Goal: Information Seeking & Learning: Compare options

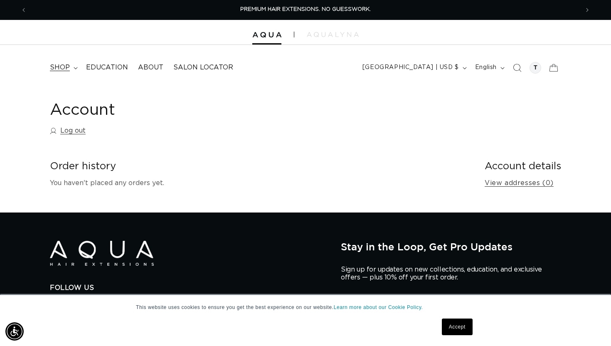
click at [62, 69] on span "shop" at bounding box center [60, 67] width 20 height 9
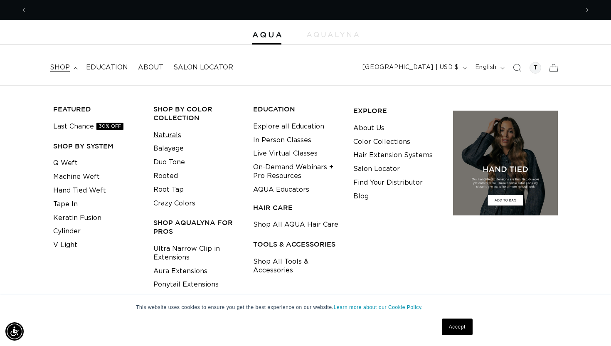
scroll to position [0, 552]
click at [165, 167] on link "Duo Tone" at bounding box center [169, 162] width 32 height 14
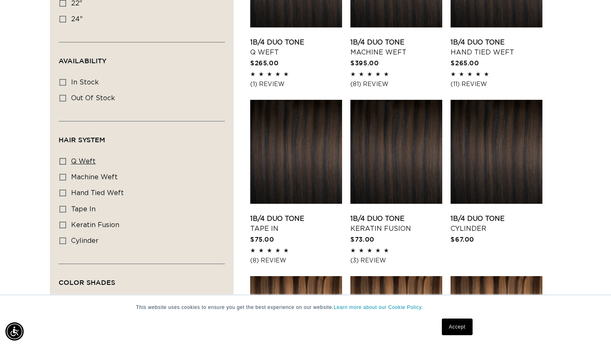
scroll to position [375, 0]
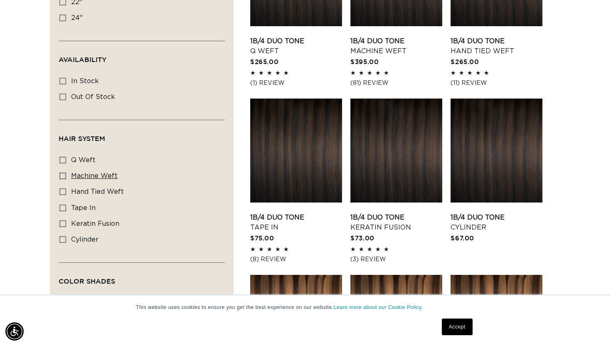
click at [65, 175] on icon at bounding box center [62, 175] width 7 height 7
click at [65, 175] on input "machine weft machine weft (5 products)" at bounding box center [62, 175] width 7 height 7
checkbox input "true"
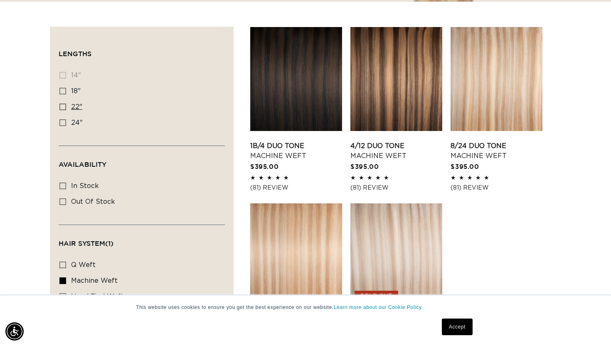
scroll to position [272, 0]
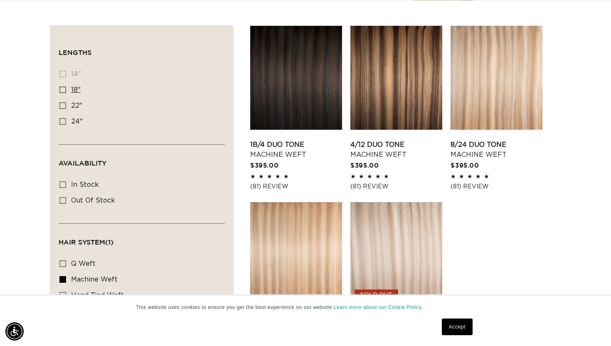
click at [66, 91] on label "18" 18" (5 products)" at bounding box center [139, 90] width 160 height 16
click at [66, 91] on input "18" 18" (5 products)" at bounding box center [62, 89] width 7 height 7
checkbox input "true"
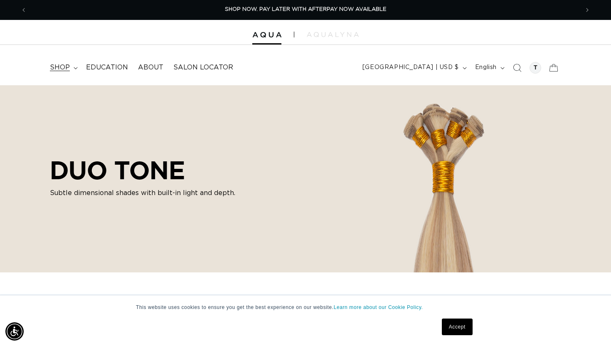
click at [66, 64] on span "shop" at bounding box center [60, 67] width 20 height 9
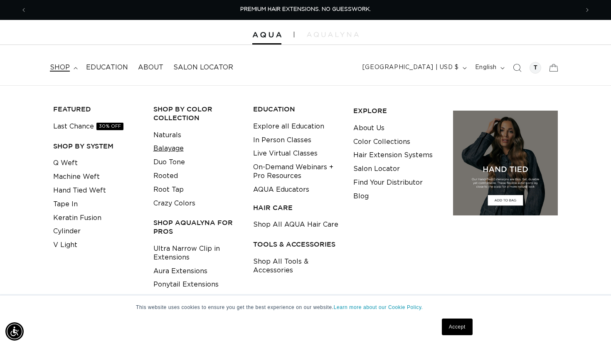
click at [171, 145] on link "Balayage" at bounding box center [168, 149] width 30 height 14
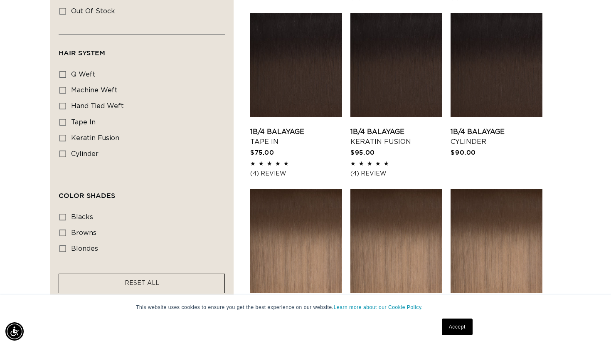
scroll to position [461, 0]
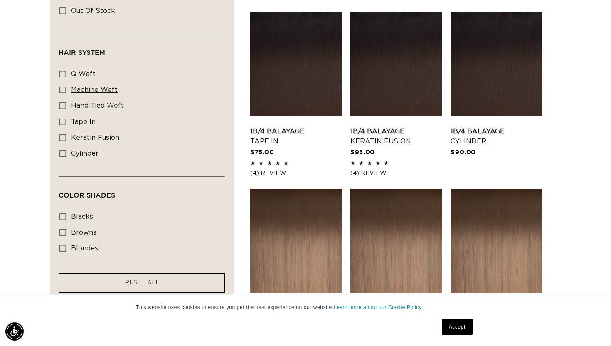
click at [67, 89] on label "machine weft machine weft (6 products)" at bounding box center [139, 90] width 160 height 16
click at [66, 89] on input "machine weft machine weft (6 products)" at bounding box center [62, 89] width 7 height 7
checkbox input "true"
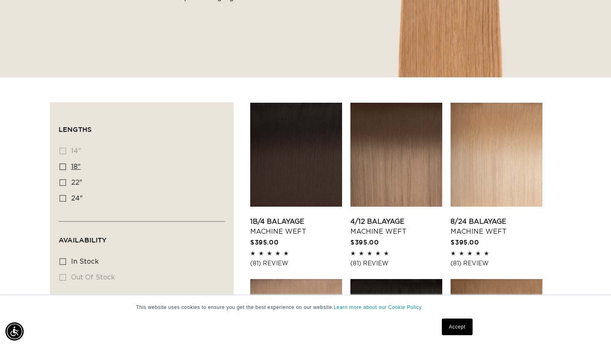
click at [63, 163] on label "18" 18" (6 products)" at bounding box center [139, 167] width 160 height 16
click at [63, 163] on input "18" 18" (6 products)" at bounding box center [62, 166] width 7 height 7
checkbox input "true"
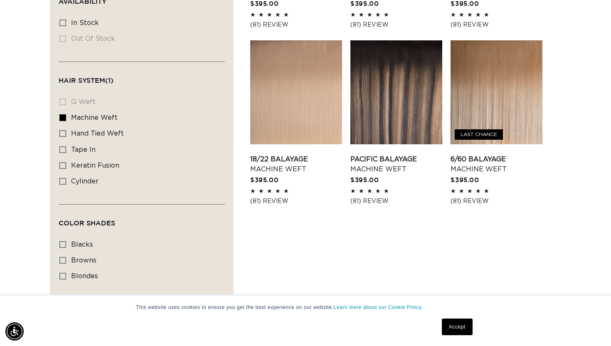
scroll to position [0, 552]
click at [495, 154] on link "6/60 Balayage Machine Weft" at bounding box center [497, 164] width 92 height 20
click at [289, 164] on link "18/22 Balayage Machine Weft" at bounding box center [296, 164] width 92 height 20
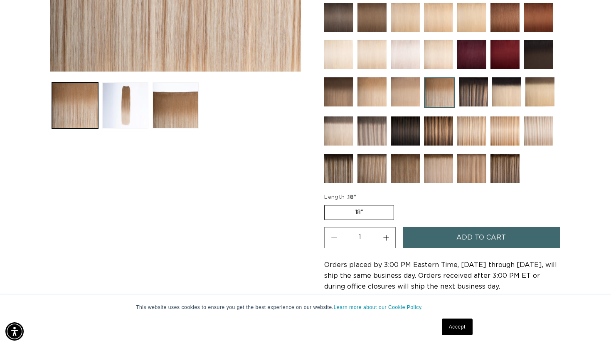
scroll to position [0, 552]
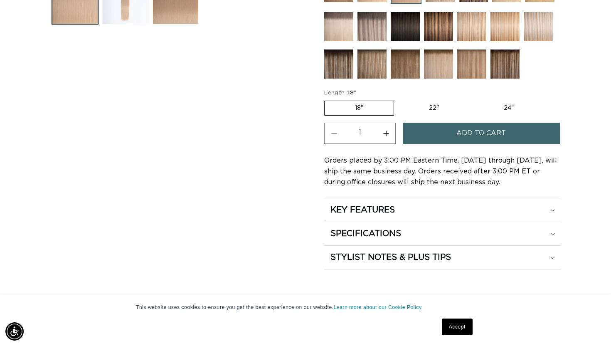
scroll to position [405, 0]
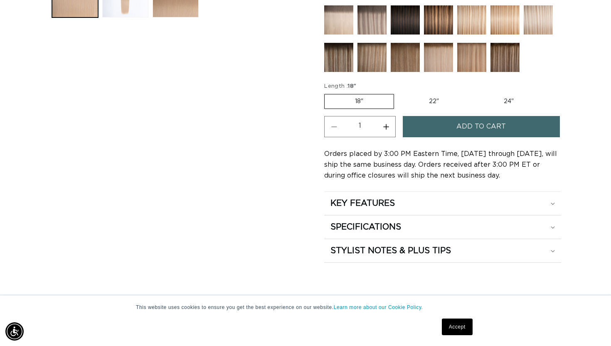
click at [335, 203] on h2 "KEY FEATURES" at bounding box center [362, 203] width 64 height 11
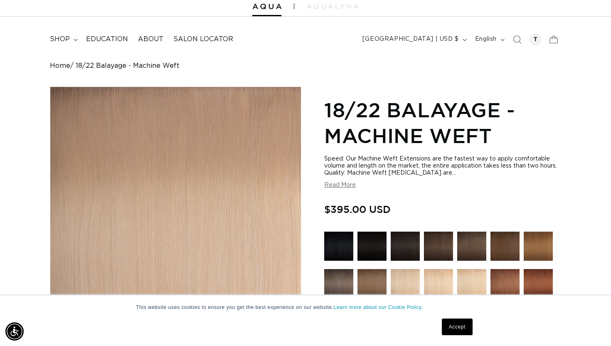
scroll to position [0, 0]
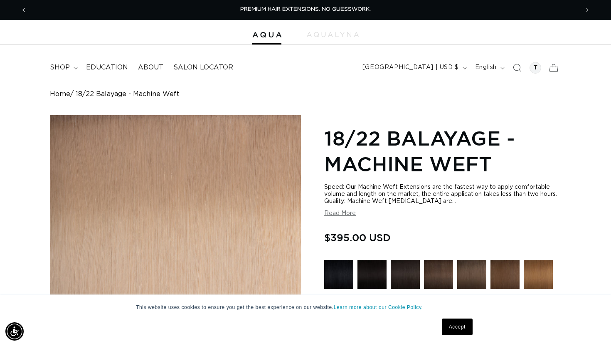
click at [24, 12] on icon "Previous announcement" at bounding box center [23, 9] width 3 height 9
click at [60, 66] on span "shop" at bounding box center [60, 67] width 20 height 9
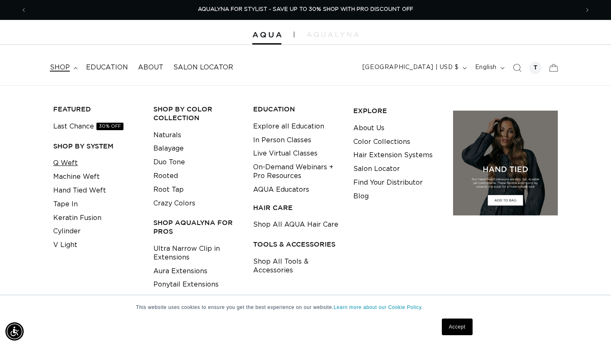
click at [66, 161] on link "Q Weft" at bounding box center [65, 163] width 25 height 14
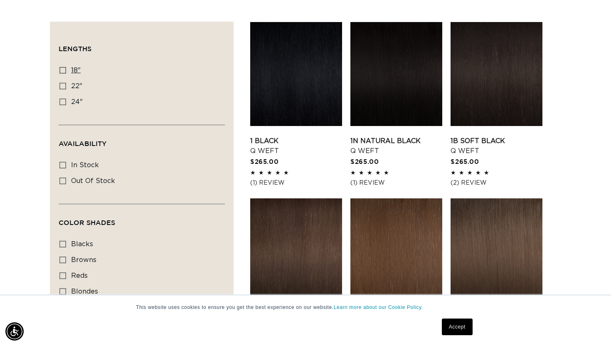
scroll to position [0, 1104]
click at [63, 65] on label "18" 18" (5 products)" at bounding box center [139, 71] width 160 height 16
click at [63, 67] on input "18" 18" (5 products)" at bounding box center [62, 70] width 7 height 7
checkbox input "true"
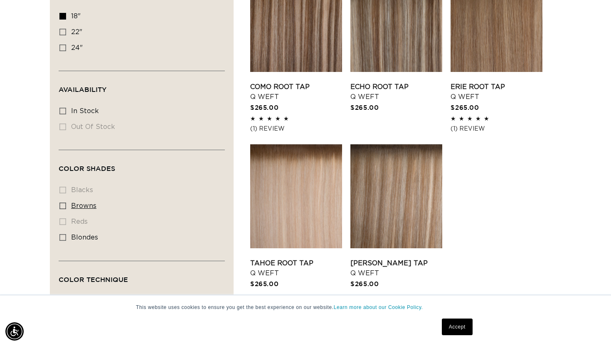
scroll to position [332, 0]
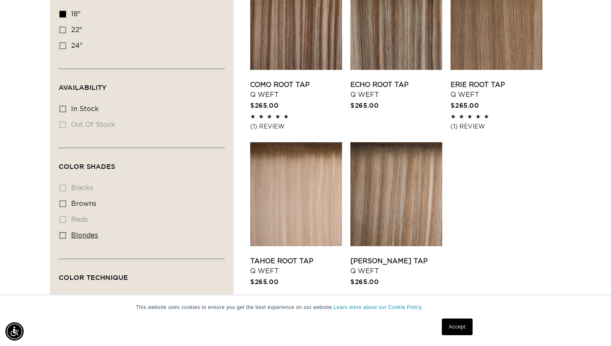
click at [61, 229] on label "blondes blondes (5 products)" at bounding box center [139, 236] width 160 height 16
click at [61, 232] on input "blondes blondes (5 products)" at bounding box center [62, 235] width 7 height 7
checkbox input "true"
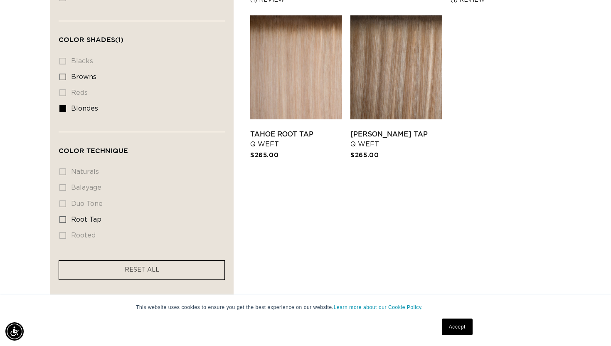
scroll to position [463, 0]
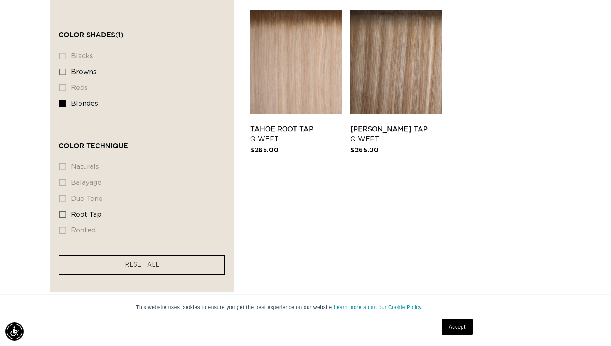
click at [309, 124] on link "Tahoe Root Tap Q Weft" at bounding box center [296, 134] width 92 height 20
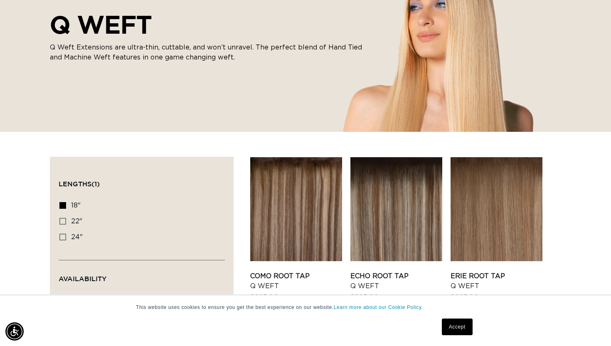
scroll to position [139, 0]
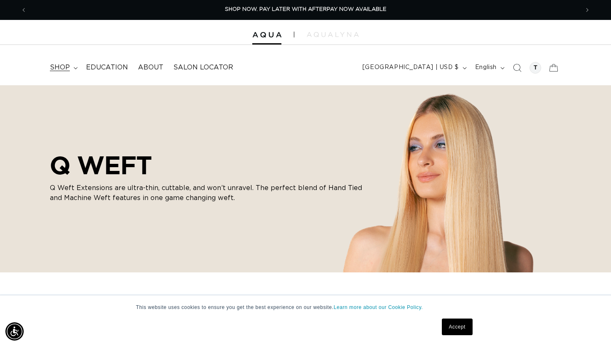
click at [73, 68] on summary "shop" at bounding box center [63, 67] width 36 height 19
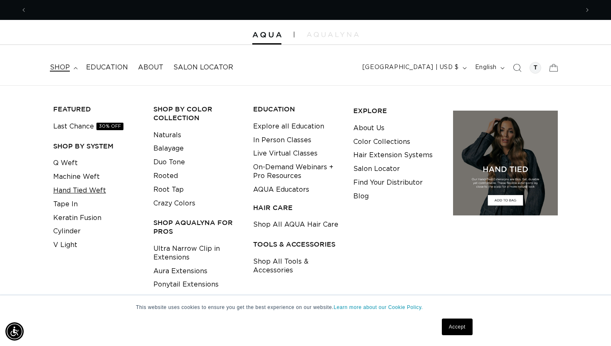
scroll to position [0, 1104]
click at [70, 195] on link "Hand Tied Weft" at bounding box center [79, 191] width 53 height 14
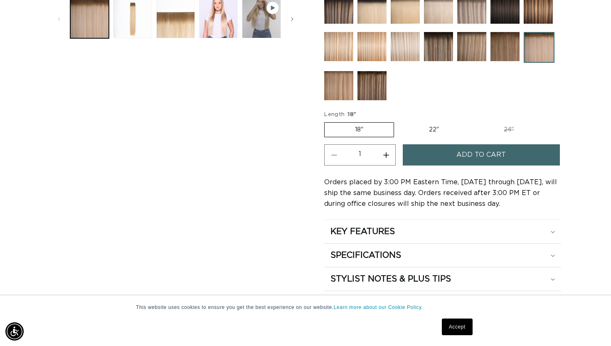
scroll to position [385, 0]
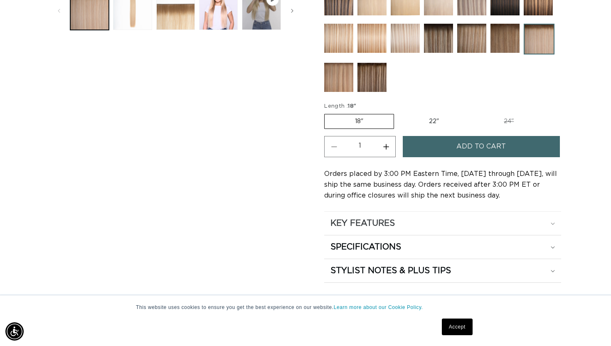
click at [407, 220] on div "KEY FEATURES" at bounding box center [442, 223] width 224 height 11
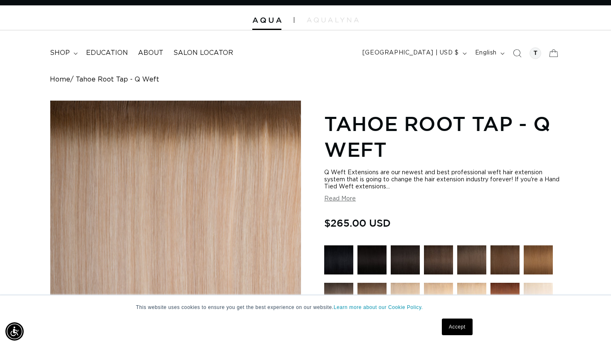
scroll to position [0, 0]
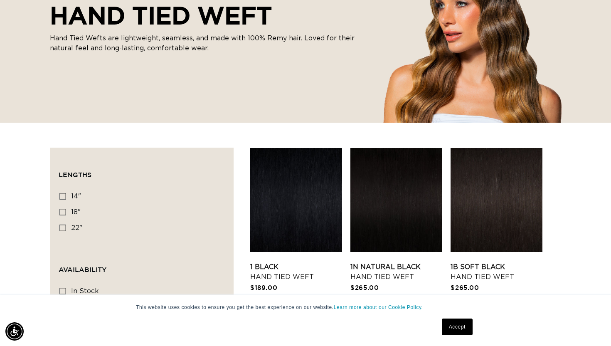
scroll to position [152, 0]
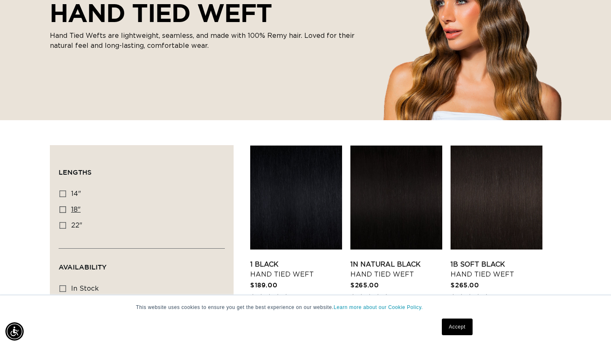
click at [64, 207] on icon at bounding box center [62, 209] width 7 height 7
click at [64, 207] on input "18" 18" (35 products)" at bounding box center [62, 209] width 7 height 7
checkbox input "true"
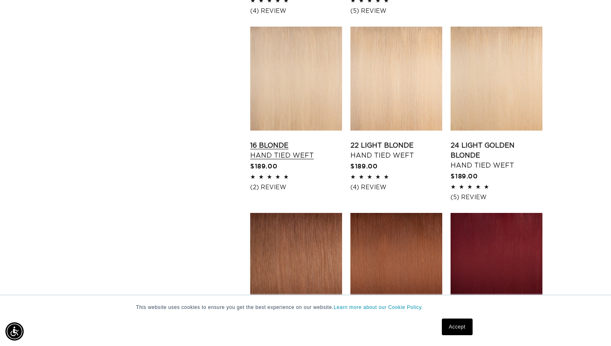
click at [281, 143] on link "16 Blonde Hand Tied Weft" at bounding box center [296, 150] width 92 height 20
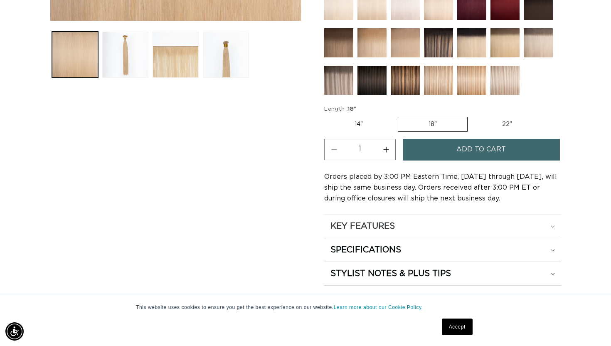
scroll to position [0, 552]
click at [348, 229] on h2 "KEY FEATURES" at bounding box center [362, 226] width 64 height 11
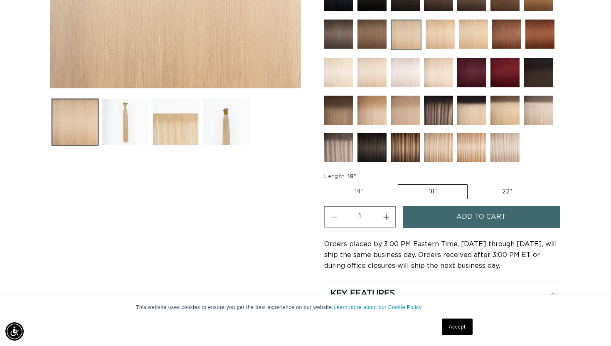
click at [510, 160] on img at bounding box center [504, 147] width 29 height 29
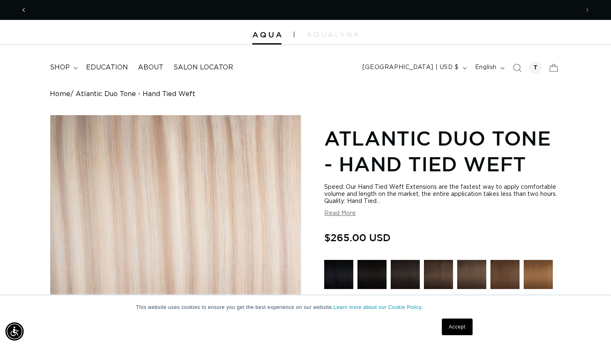
scroll to position [0, 552]
click at [23, 9] on icon "Previous announcement" at bounding box center [23, 10] width 2 height 4
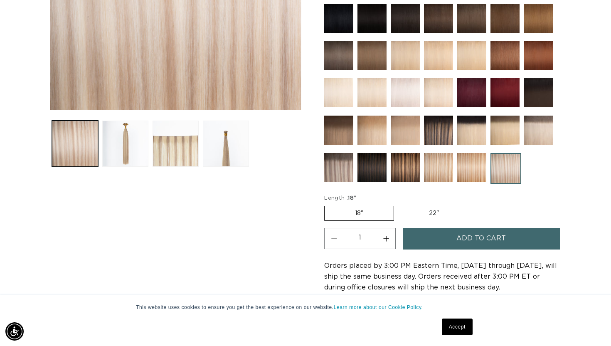
scroll to position [254, 0]
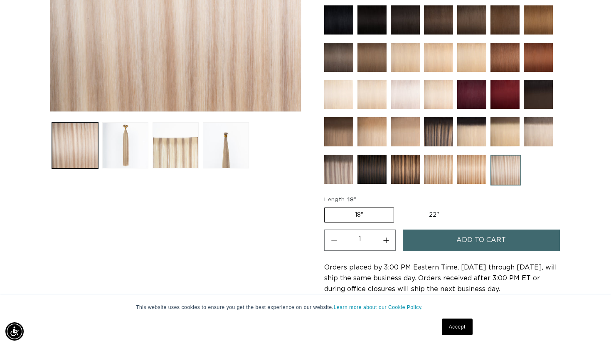
click at [334, 90] on img at bounding box center [338, 94] width 29 height 29
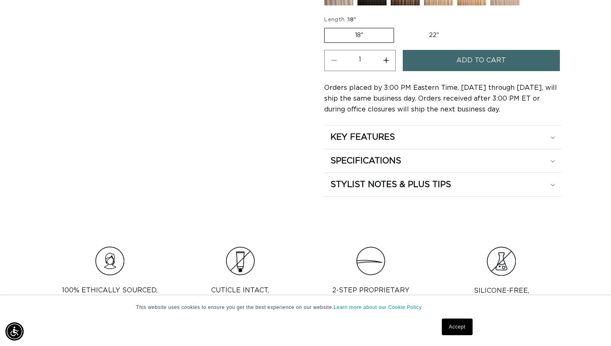
scroll to position [0, 1104]
click at [355, 41] on label "18" Variant sold out or unavailable" at bounding box center [359, 35] width 70 height 15
click at [327, 27] on input "18" Variant sold out or unavailable" at bounding box center [326, 26] width 0 height 0
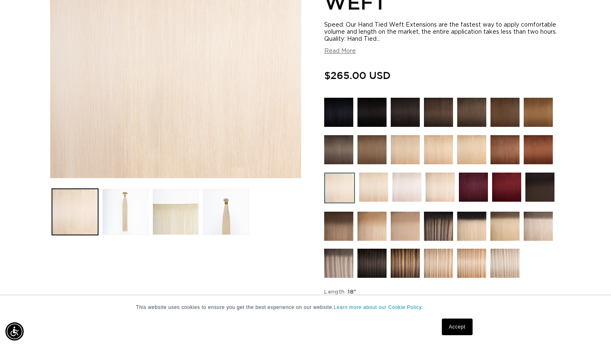
scroll to position [207, 0]
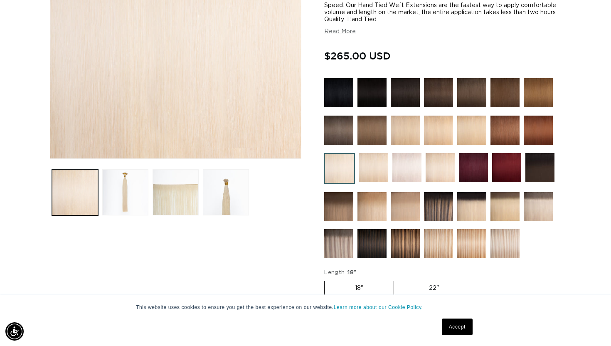
click at [373, 168] on img at bounding box center [373, 167] width 29 height 29
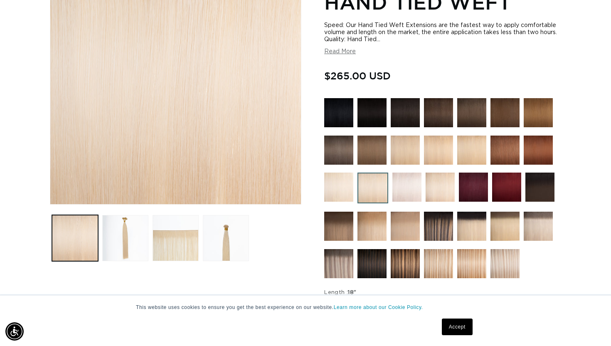
scroll to position [0, 552]
click at [437, 190] on img at bounding box center [440, 186] width 29 height 29
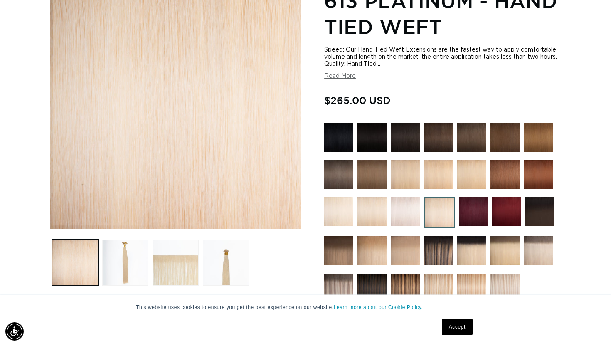
scroll to position [129, 0]
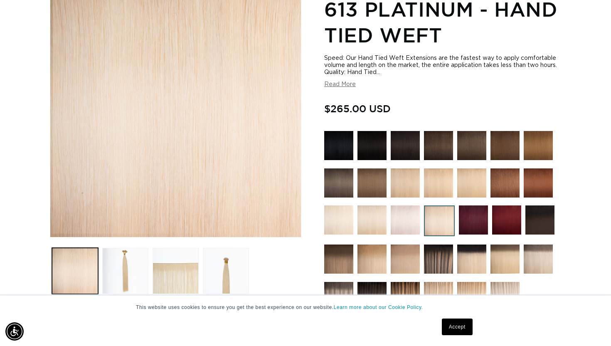
click at [342, 219] on img at bounding box center [338, 219] width 29 height 29
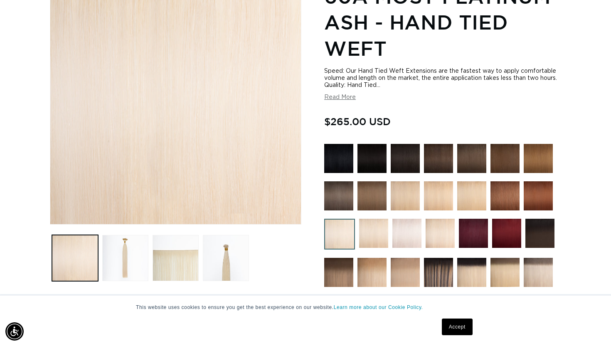
scroll to position [143, 0]
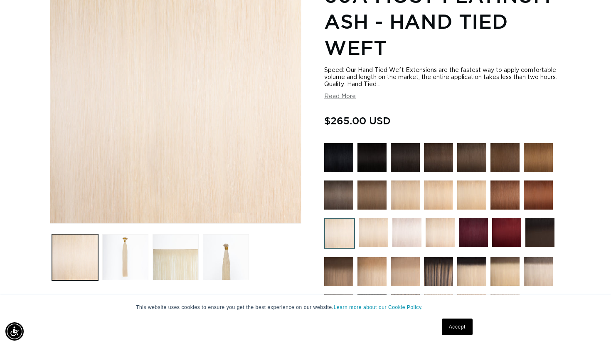
click at [368, 223] on img at bounding box center [373, 232] width 29 height 29
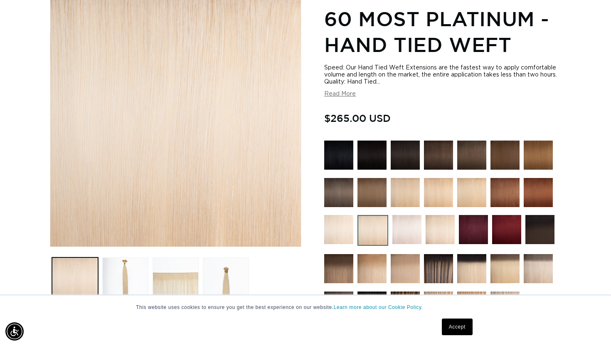
scroll to position [0, 1104]
click at [368, 262] on img at bounding box center [371, 268] width 29 height 29
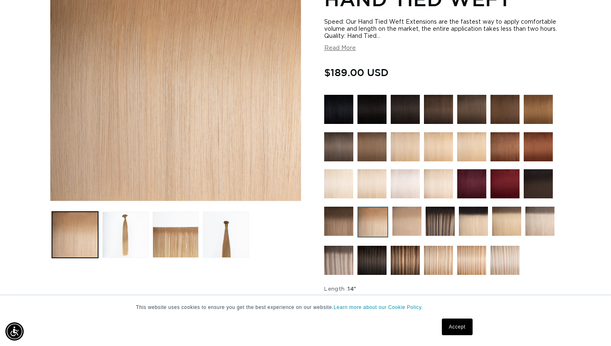
scroll to position [0, 552]
click at [405, 183] on img at bounding box center [405, 183] width 29 height 29
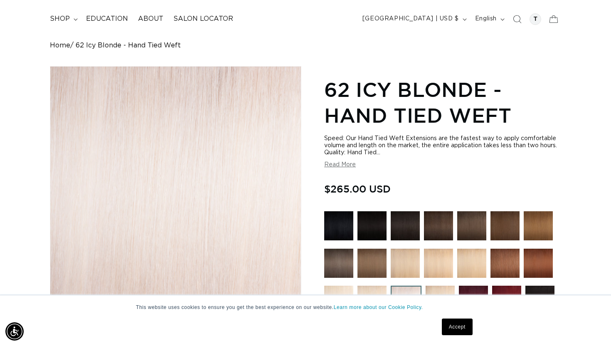
scroll to position [171, 0]
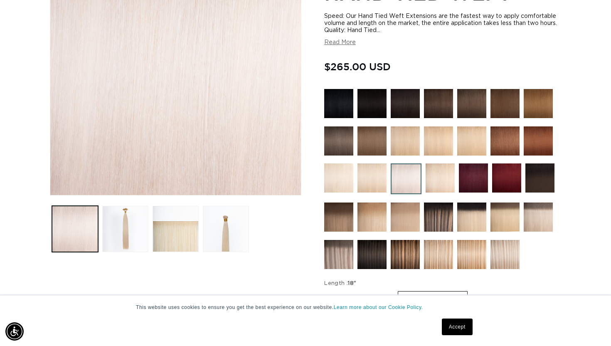
click at [431, 178] on img at bounding box center [440, 177] width 29 height 29
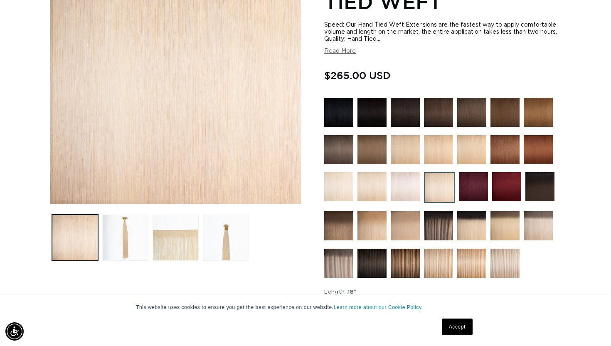
scroll to position [281, 0]
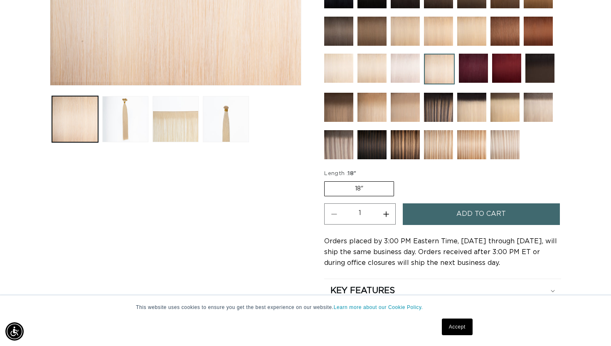
click at [512, 140] on img at bounding box center [504, 144] width 29 height 29
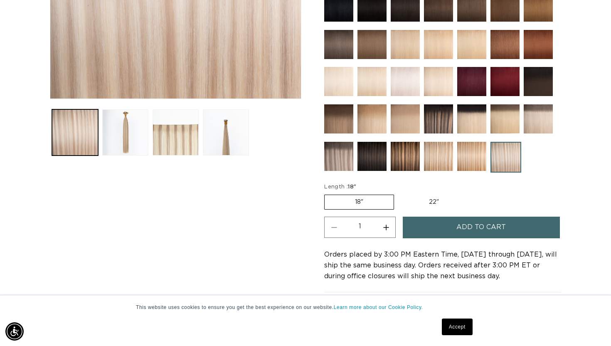
scroll to position [270, 0]
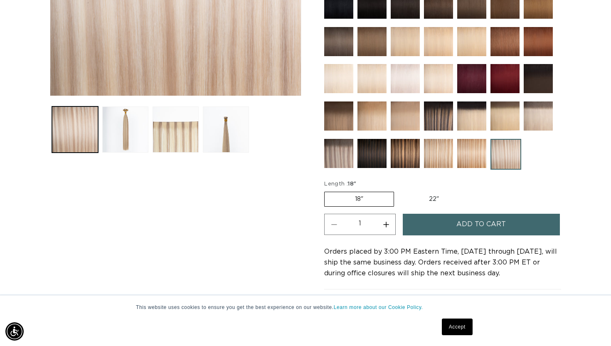
click at [540, 118] on img at bounding box center [538, 115] width 29 height 29
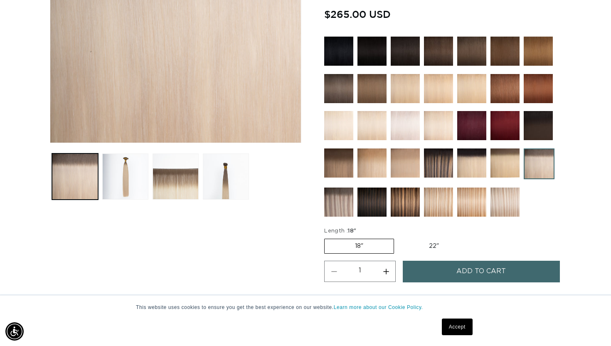
scroll to position [0, 552]
click at [513, 172] on img at bounding box center [504, 162] width 29 height 29
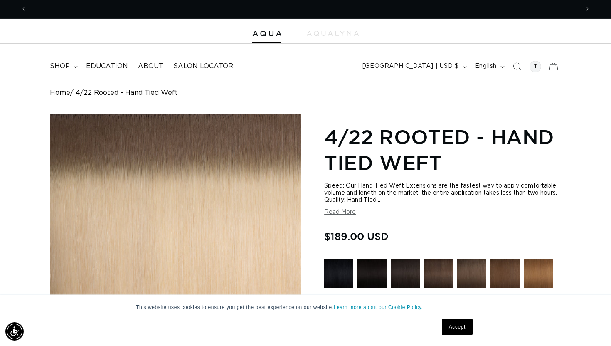
scroll to position [0, 1104]
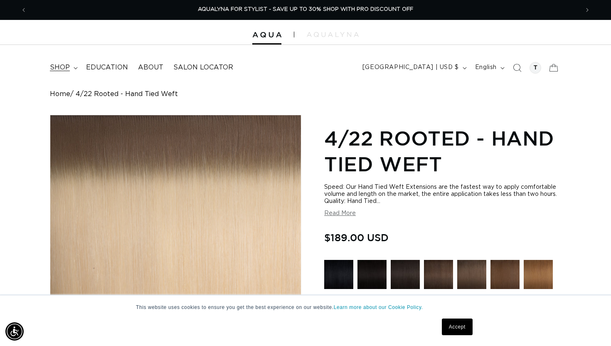
click at [61, 71] on span "shop" at bounding box center [60, 67] width 20 height 9
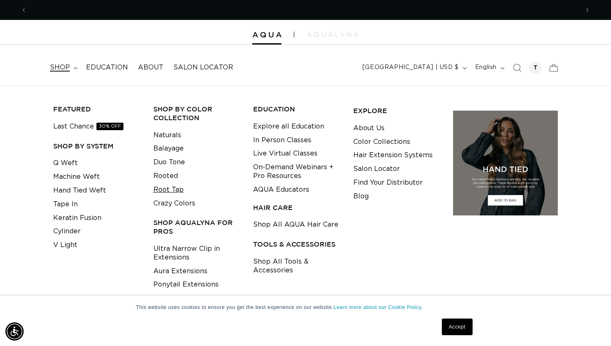
click at [163, 185] on link "Root Tap" at bounding box center [168, 190] width 30 height 14
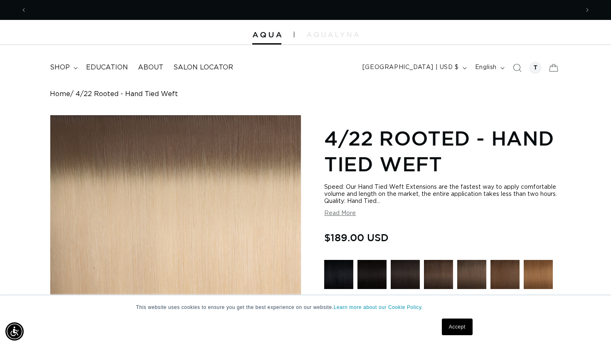
scroll to position [0, 552]
click at [54, 67] on span "shop" at bounding box center [60, 67] width 20 height 9
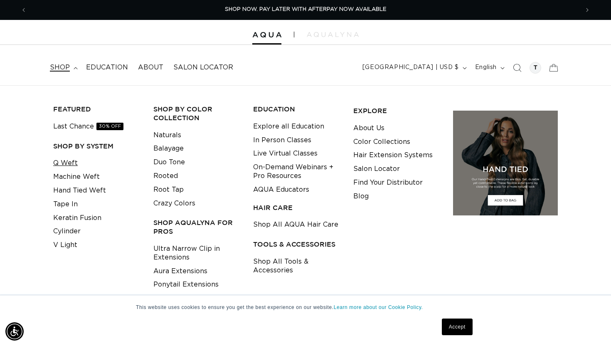
click at [55, 164] on link "Q Weft" at bounding box center [65, 163] width 25 height 14
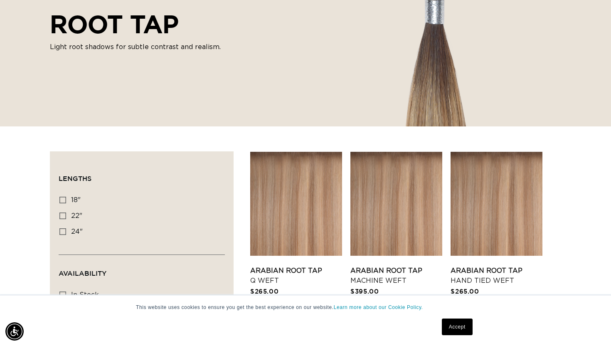
scroll to position [145, 0]
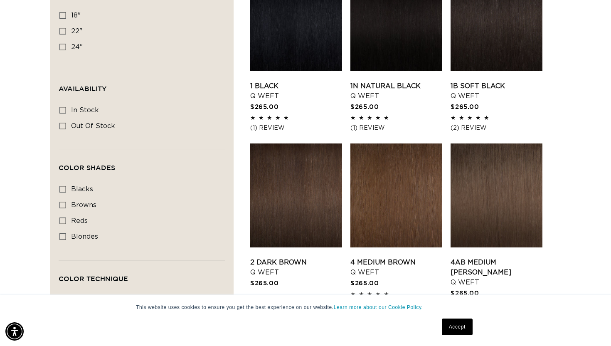
scroll to position [0, 552]
click at [64, 12] on icon at bounding box center [62, 15] width 7 height 7
click at [64, 12] on input "18" 18" (5 products)" at bounding box center [62, 15] width 7 height 7
checkbox input "true"
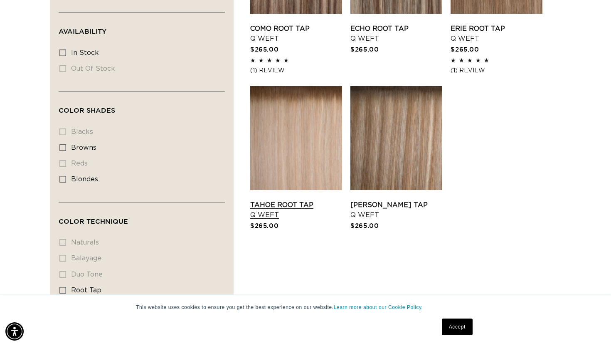
scroll to position [0, 1104]
click at [272, 208] on link "Tahoe Root Tap Q Weft" at bounding box center [296, 210] width 92 height 20
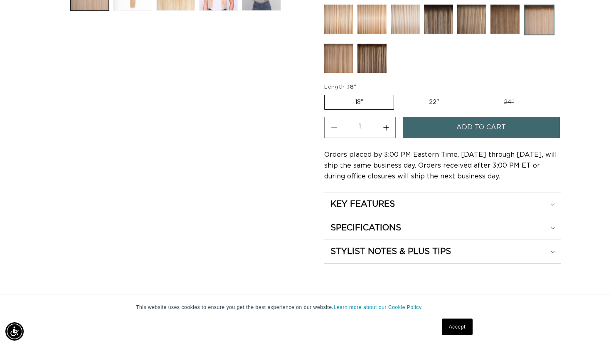
scroll to position [407, 0]
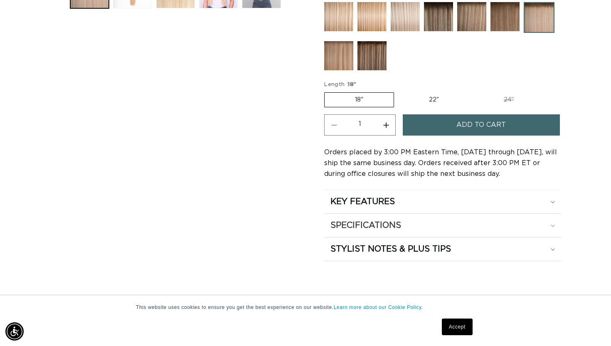
click at [373, 225] on h2 "SPECIFICATIONS" at bounding box center [365, 225] width 71 height 11
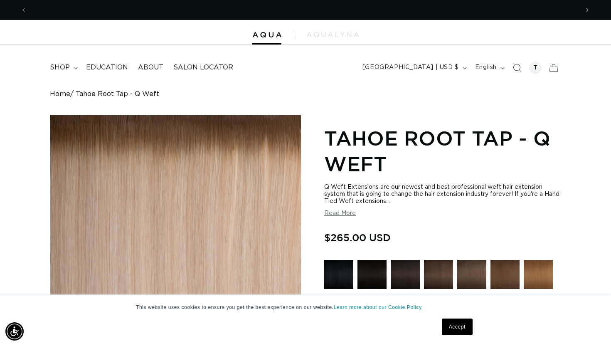
scroll to position [0, 1104]
click at [63, 71] on span "shop" at bounding box center [60, 67] width 20 height 9
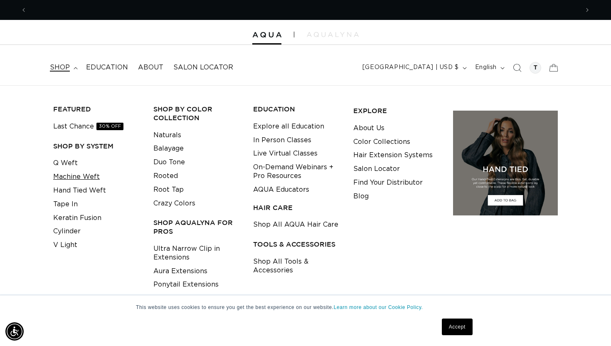
scroll to position [0, 0]
click at [71, 172] on link "Machine Weft" at bounding box center [76, 177] width 47 height 14
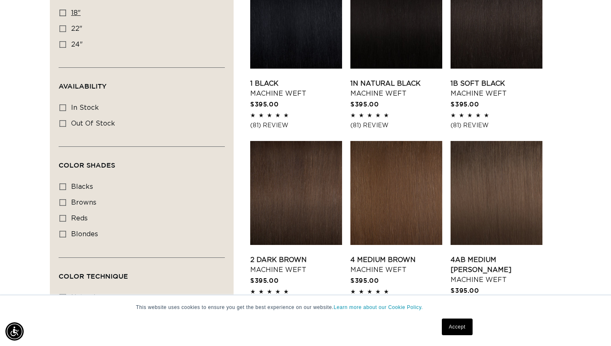
scroll to position [0, 1104]
click at [60, 14] on icon at bounding box center [62, 13] width 7 height 7
click at [60, 14] on input "18" 18" (41 products)" at bounding box center [62, 13] width 7 height 7
checkbox input "true"
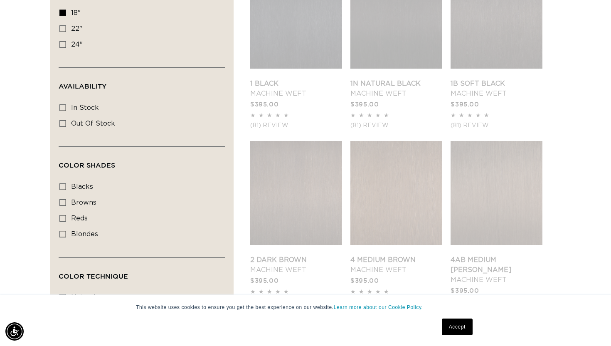
scroll to position [306, 0]
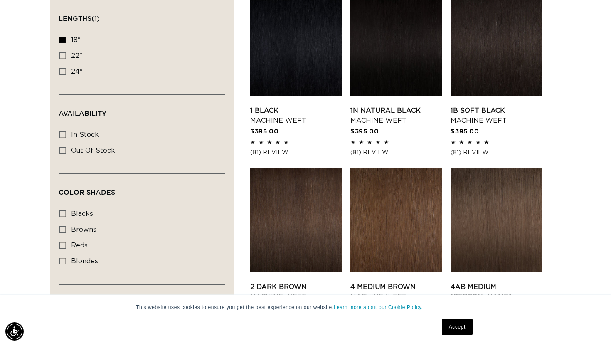
click at [59, 235] on label "browns browns (17 products)" at bounding box center [139, 230] width 160 height 16
click at [59, 233] on input "browns browns (17 products)" at bounding box center [62, 229] width 7 height 7
checkbox input "true"
click at [60, 259] on icon at bounding box center [62, 261] width 7 height 7
click at [60, 259] on input "blondes blondes (20 products)" at bounding box center [62, 261] width 7 height 7
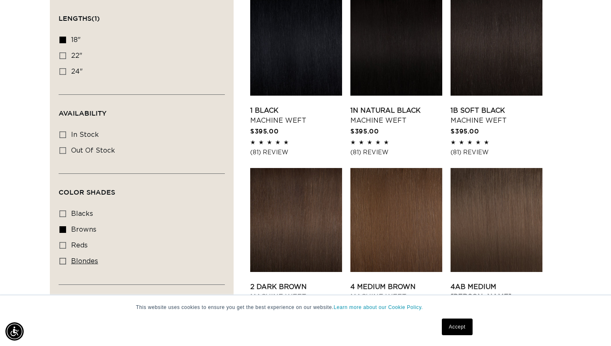
checkbox input "true"
click at [62, 230] on icon at bounding box center [62, 229] width 7 height 7
click at [62, 230] on input "browns browns (17 products)" at bounding box center [62, 229] width 7 height 7
checkbox input "false"
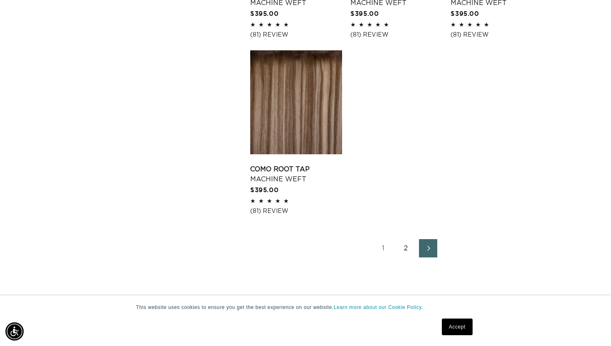
scroll to position [1172, 0]
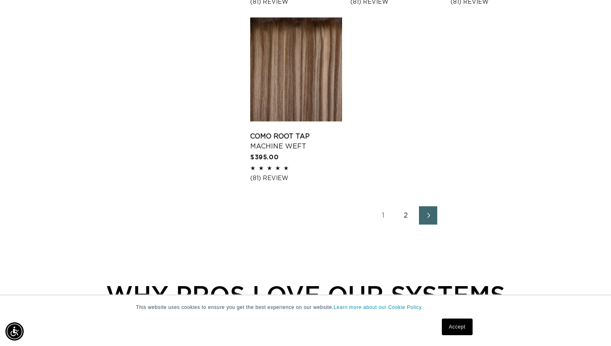
click at [407, 206] on link "2" at bounding box center [406, 215] width 18 height 18
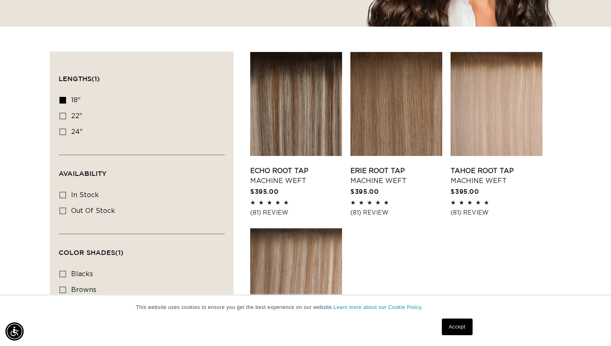
scroll to position [246, 0]
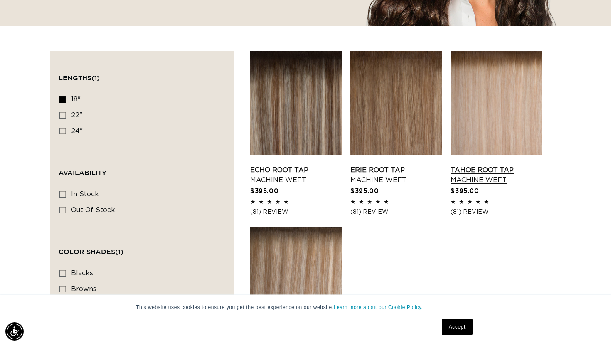
click at [478, 181] on link "Tahoe Root Tap Machine Weft" at bounding box center [497, 175] width 92 height 20
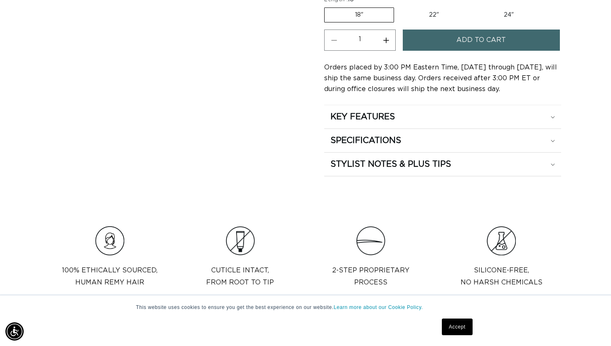
scroll to position [495, 0]
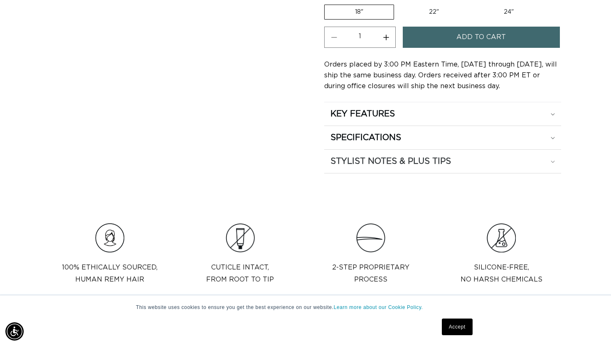
click at [411, 163] on h2 "STYLIST NOTES & PLUS TIPS" at bounding box center [390, 161] width 121 height 11
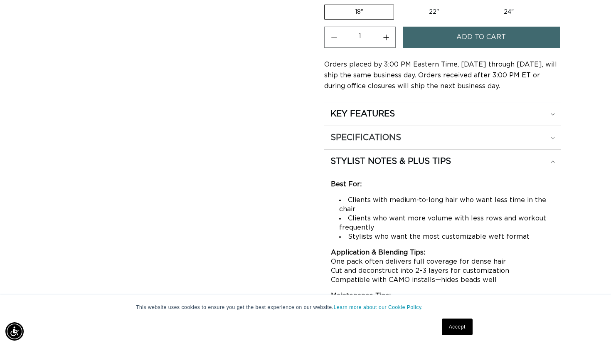
click at [407, 145] on summary "SPECIFICATIONS" at bounding box center [442, 137] width 237 height 23
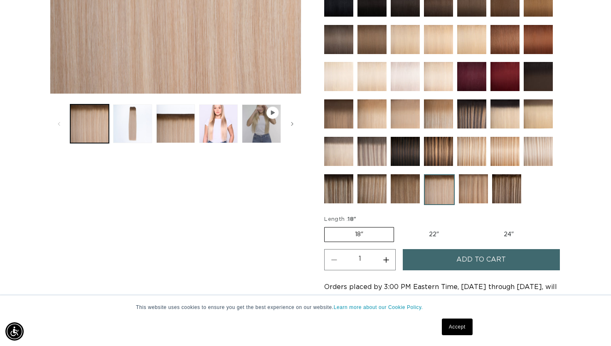
scroll to position [0, 0]
click at [435, 177] on img at bounding box center [439, 189] width 31 height 31
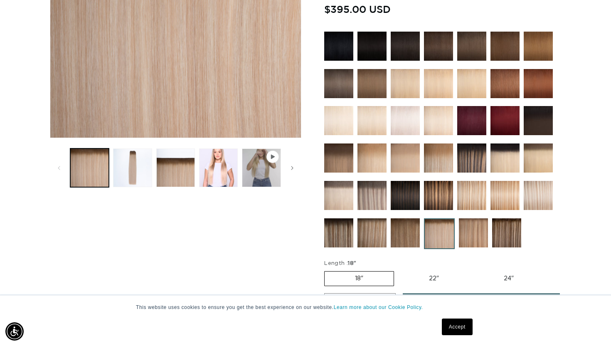
click at [537, 185] on img at bounding box center [538, 195] width 29 height 29
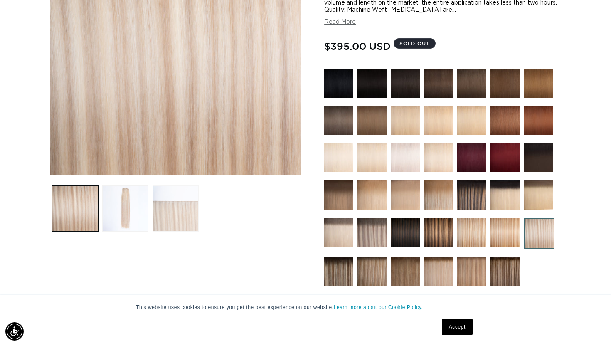
scroll to position [0, 552]
click at [157, 196] on button "Load image 3 in gallery view" at bounding box center [176, 208] width 46 height 46
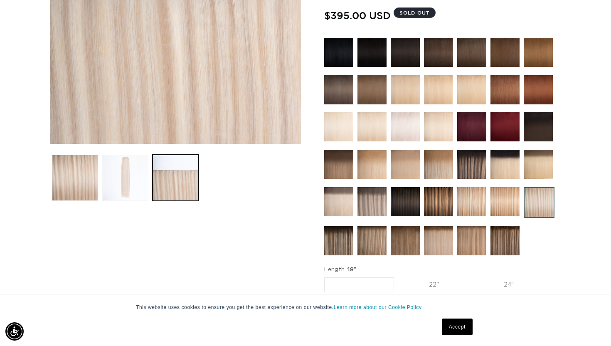
scroll to position [227, 0]
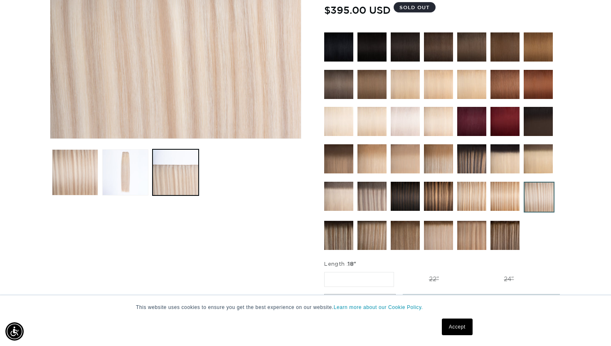
click at [429, 225] on img at bounding box center [438, 235] width 29 height 29
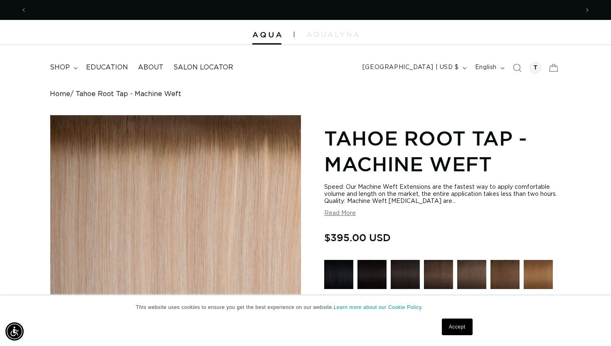
scroll to position [0, 1104]
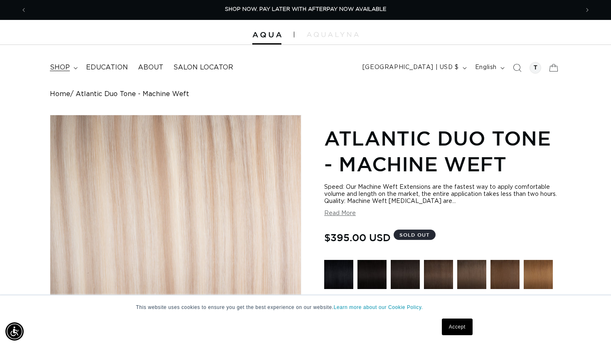
click at [69, 68] on summary "shop" at bounding box center [63, 67] width 36 height 19
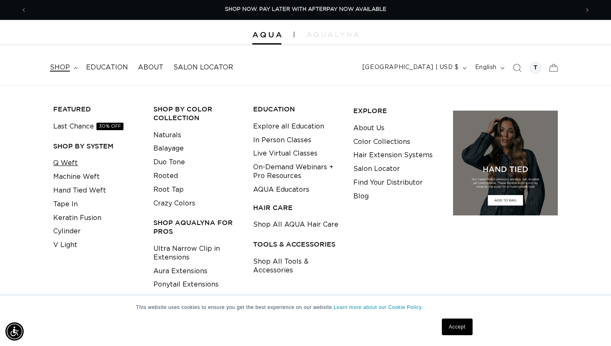
click at [67, 163] on link "Q Weft" at bounding box center [65, 163] width 25 height 14
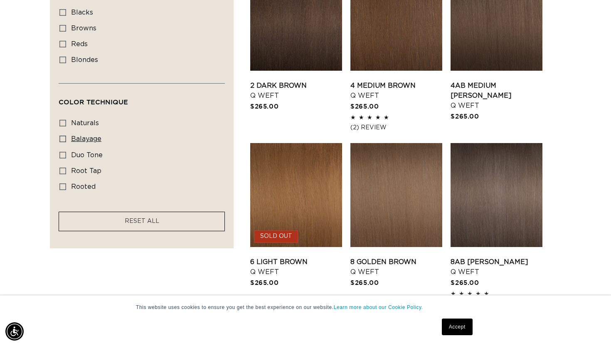
scroll to position [566, 0]
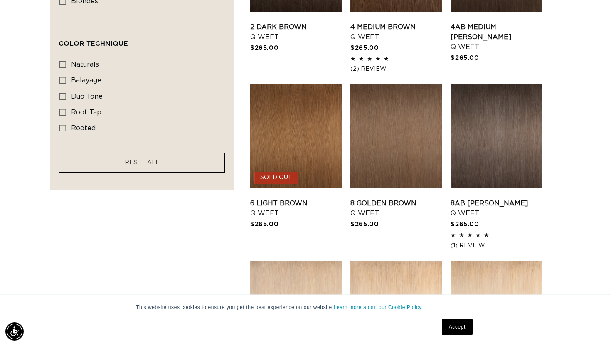
click at [379, 207] on link "8 Golden Brown Q Weft" at bounding box center [396, 208] width 92 height 20
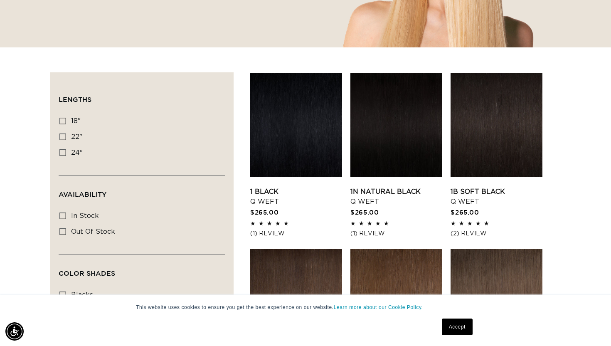
scroll to position [0, 0]
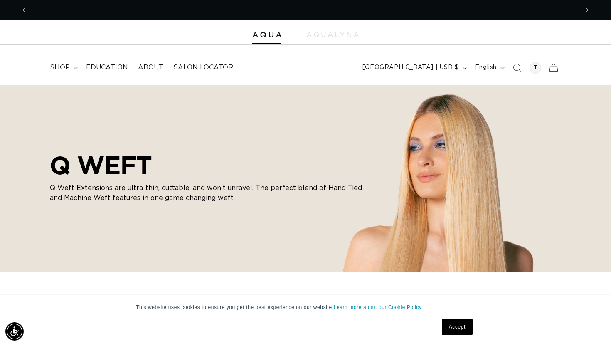
click at [70, 66] on summary "shop" at bounding box center [63, 67] width 36 height 19
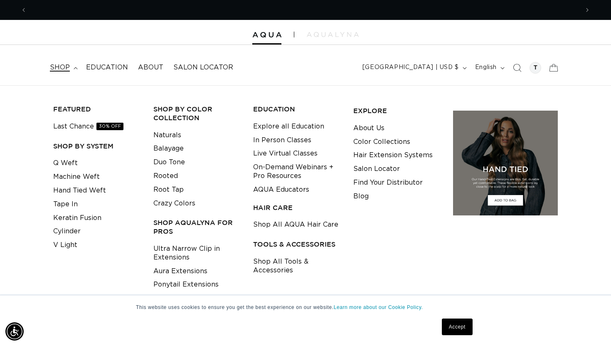
scroll to position [0, 552]
click at [68, 179] on link "Machine Weft" at bounding box center [76, 177] width 47 height 14
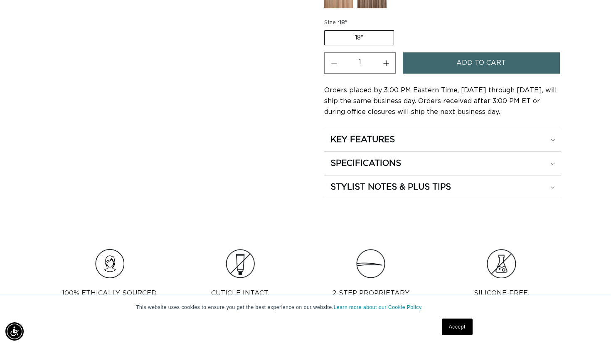
scroll to position [0, 1104]
click at [381, 166] on h2 "SPECIFICATIONS" at bounding box center [365, 163] width 71 height 11
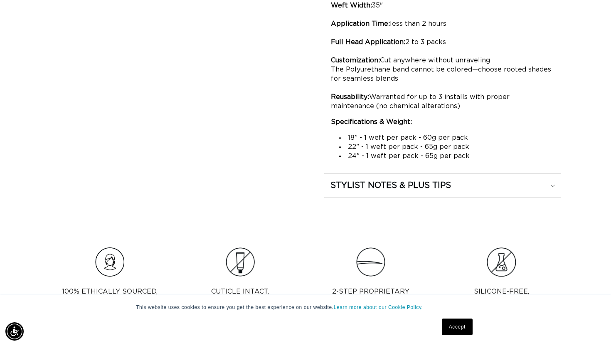
scroll to position [0, 0]
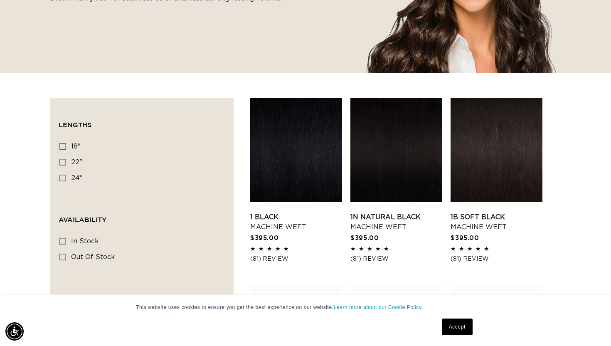
scroll to position [306, 0]
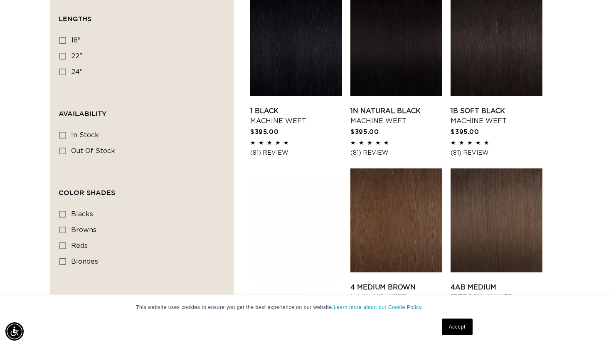
click at [272, 282] on link "2 Dark Brown Machine Weft" at bounding box center [296, 292] width 92 height 20
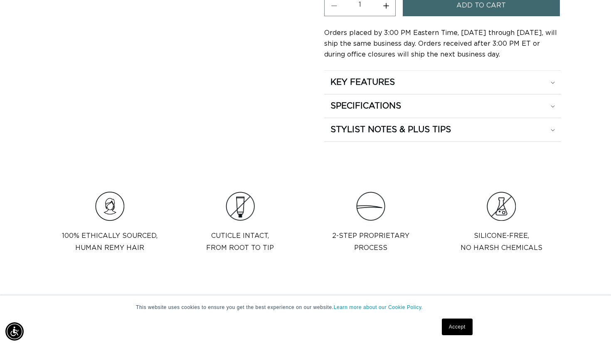
scroll to position [532, 0]
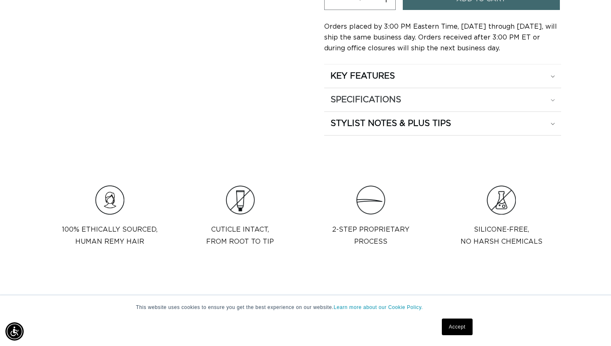
click at [362, 106] on summary "SPECIFICATIONS" at bounding box center [442, 99] width 237 height 23
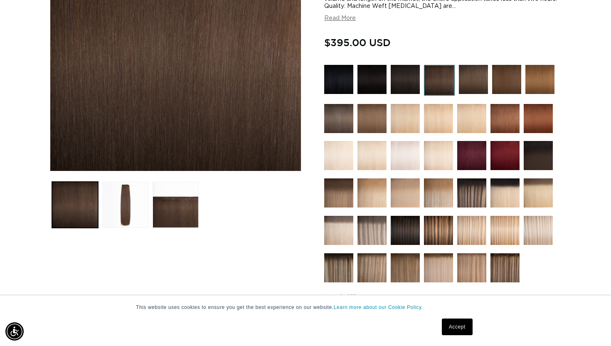
scroll to position [0, 0]
click at [362, 106] on img at bounding box center [371, 118] width 29 height 29
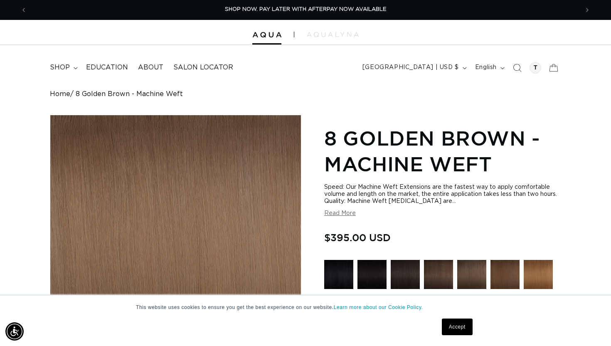
scroll to position [34, 0]
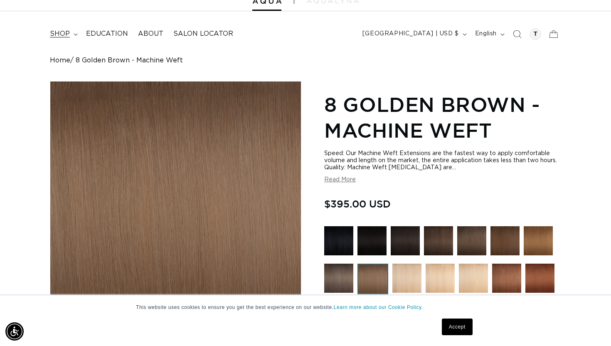
click at [67, 37] on span "shop" at bounding box center [60, 34] width 20 height 9
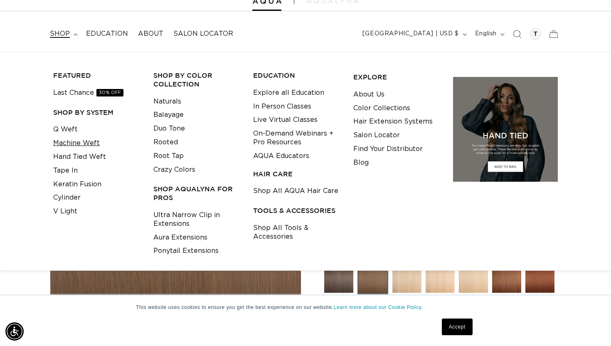
scroll to position [0, 552]
